Goal: Task Accomplishment & Management: Manage account settings

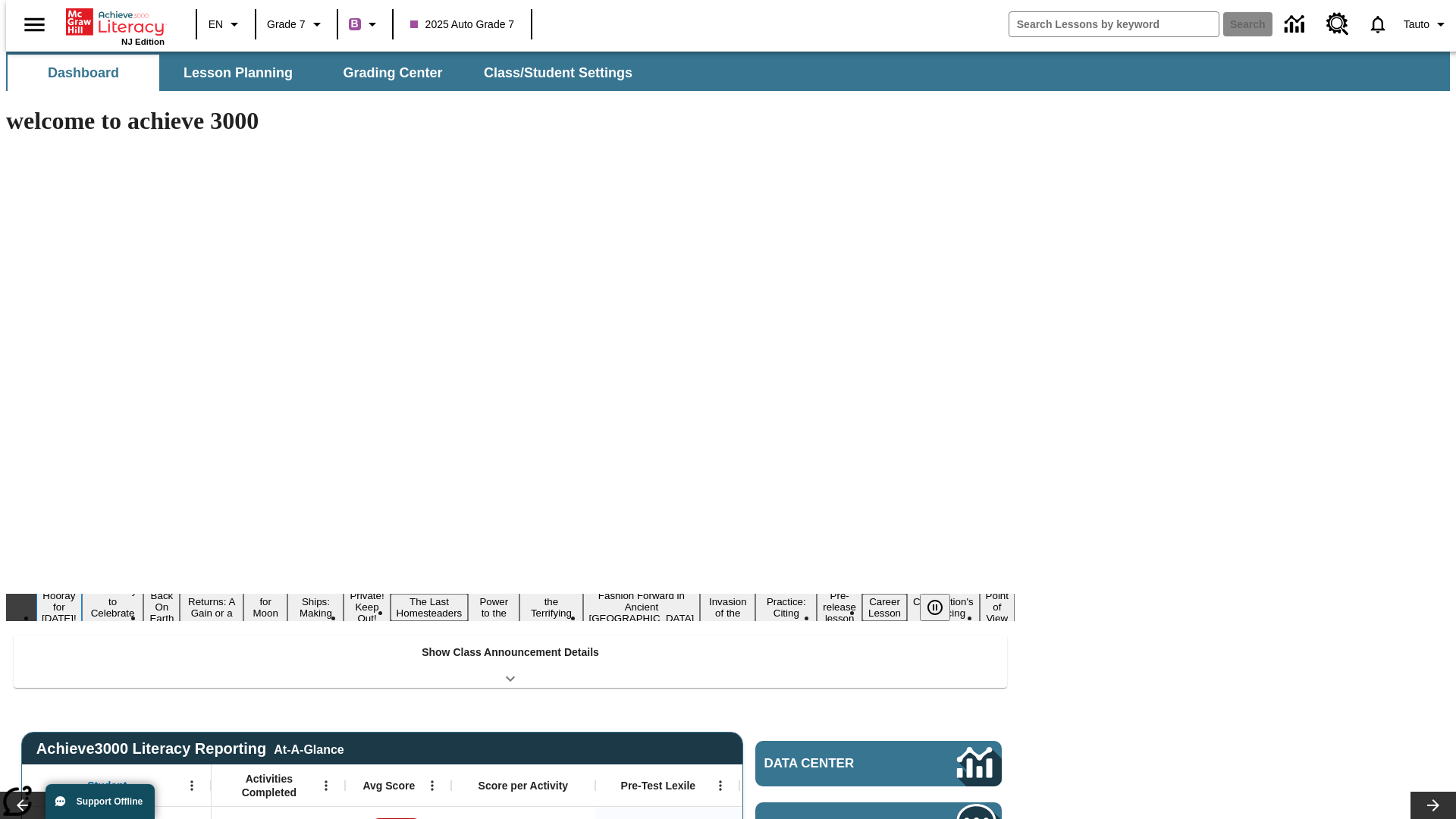
click at [82, 589] on button "Hooray for [DATE]!" at bounding box center [59, 607] width 46 height 37
click at [941, 598] on icon "Pause" at bounding box center [934, 607] width 18 height 18
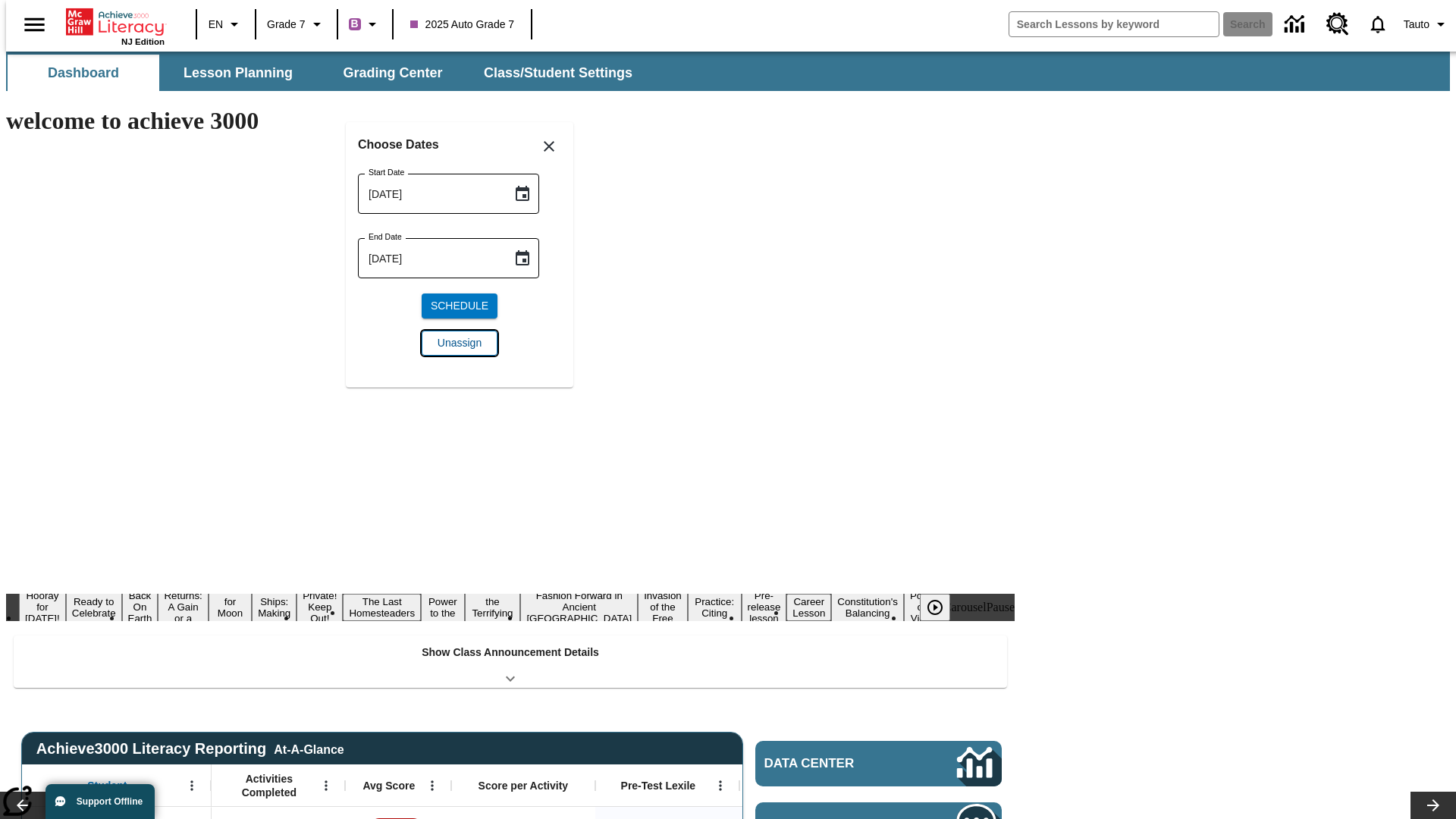
click at [460, 343] on span "Unassign" at bounding box center [460, 343] width 44 height 16
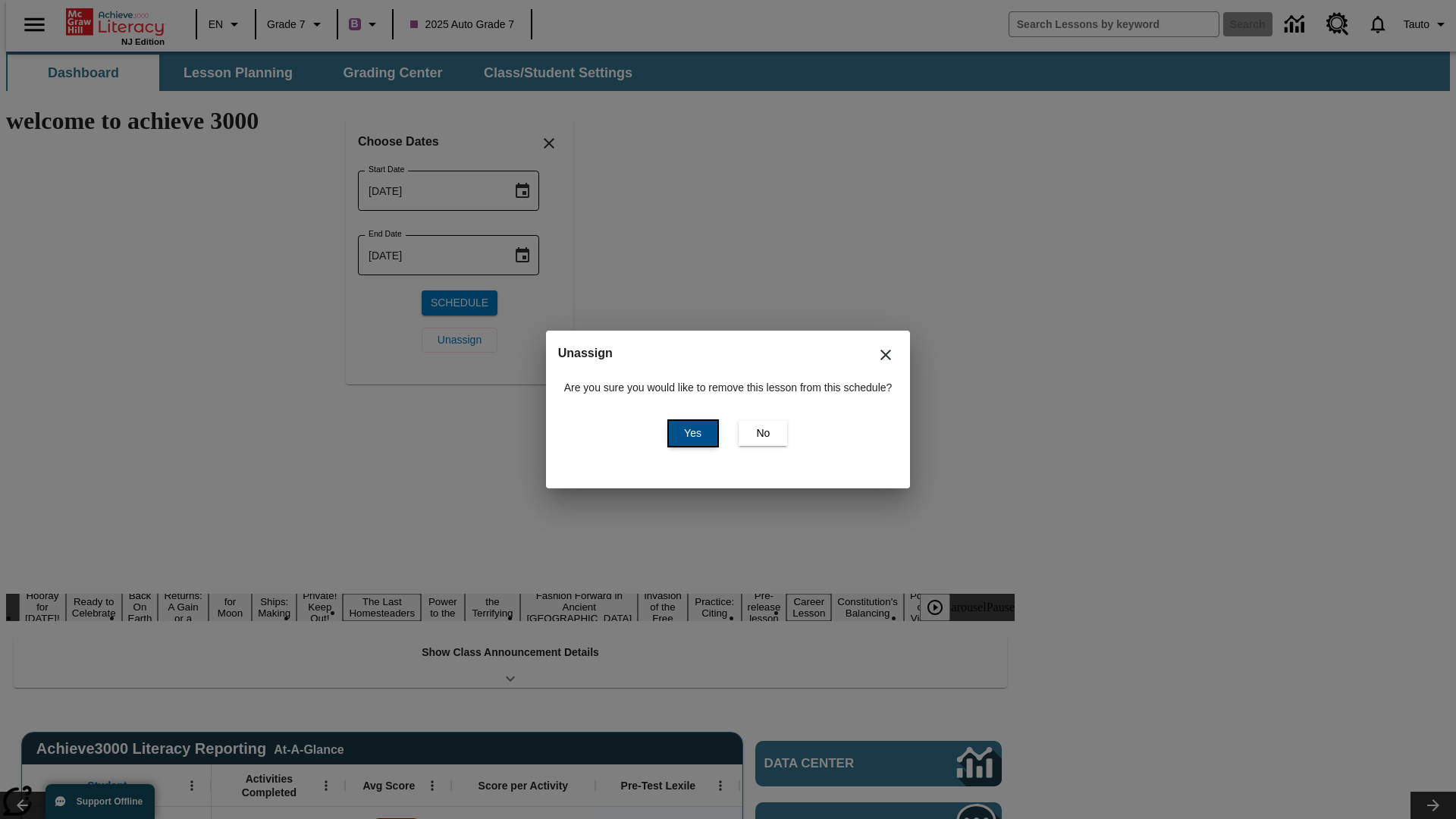
click at [690, 433] on span "Yes" at bounding box center [693, 433] width 17 height 16
